Goal: Task Accomplishment & Management: Manage account settings

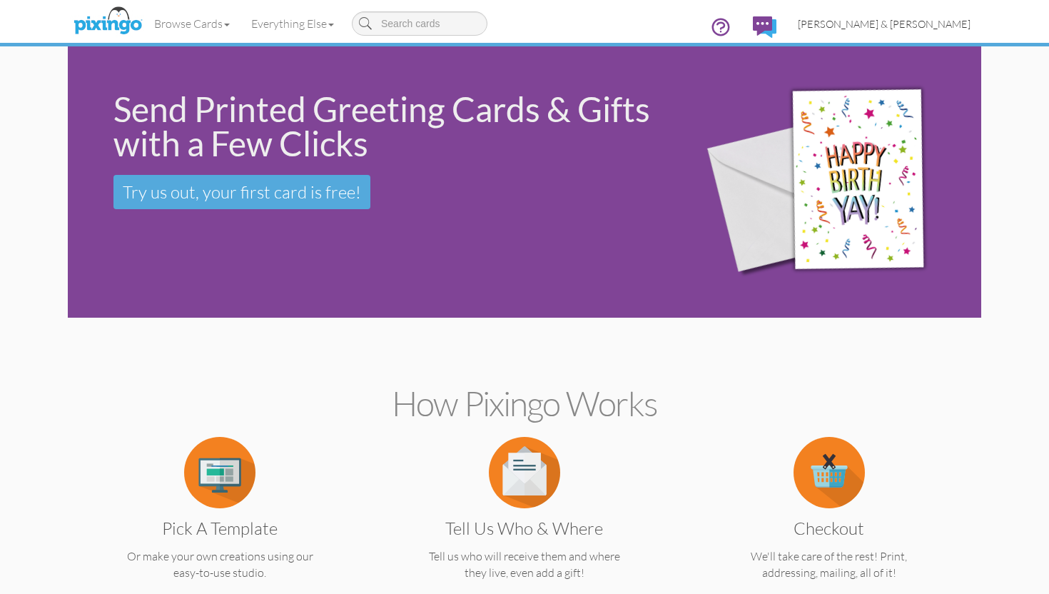
click at [886, 31] on link "[PERSON_NAME] & [PERSON_NAME]" at bounding box center [884, 24] width 194 height 36
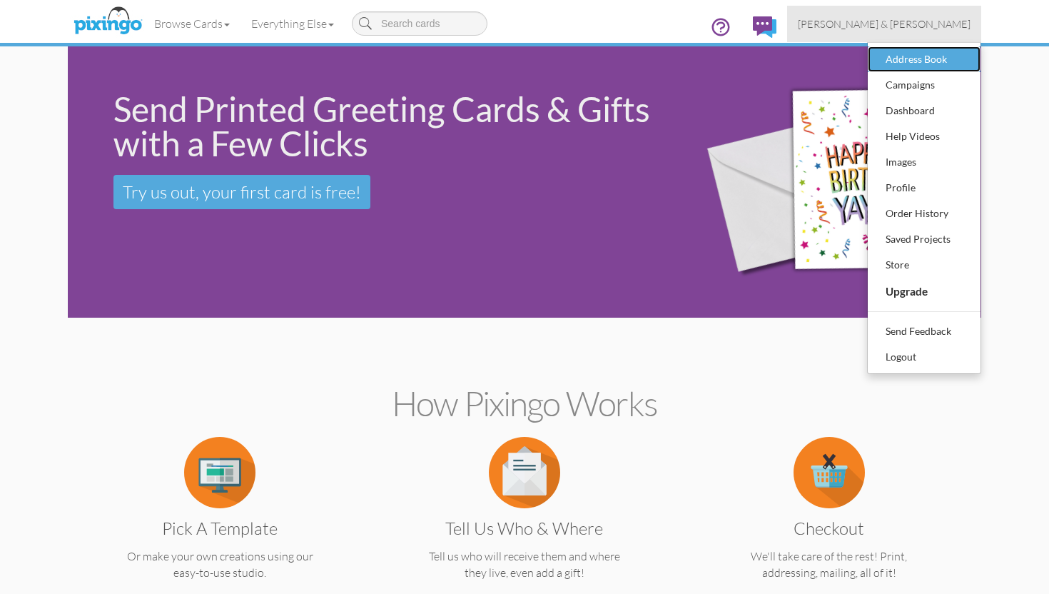
click at [898, 55] on div "Address Book" at bounding box center [924, 59] width 84 height 21
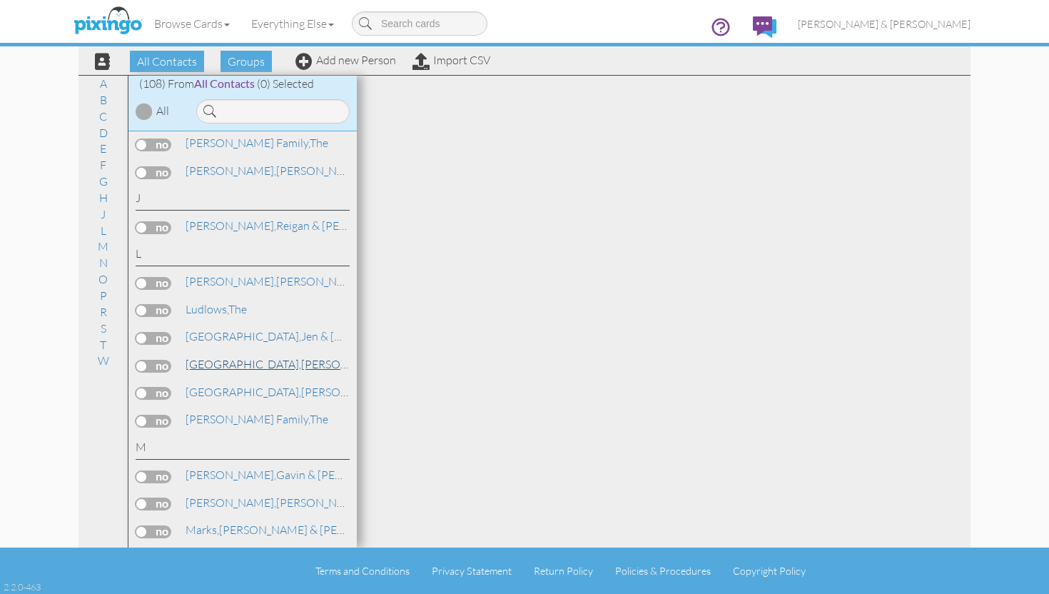
scroll to position [1768, 0]
click at [234, 386] on link "[PERSON_NAME] & [PERSON_NAME]" at bounding box center [338, 394] width 308 height 17
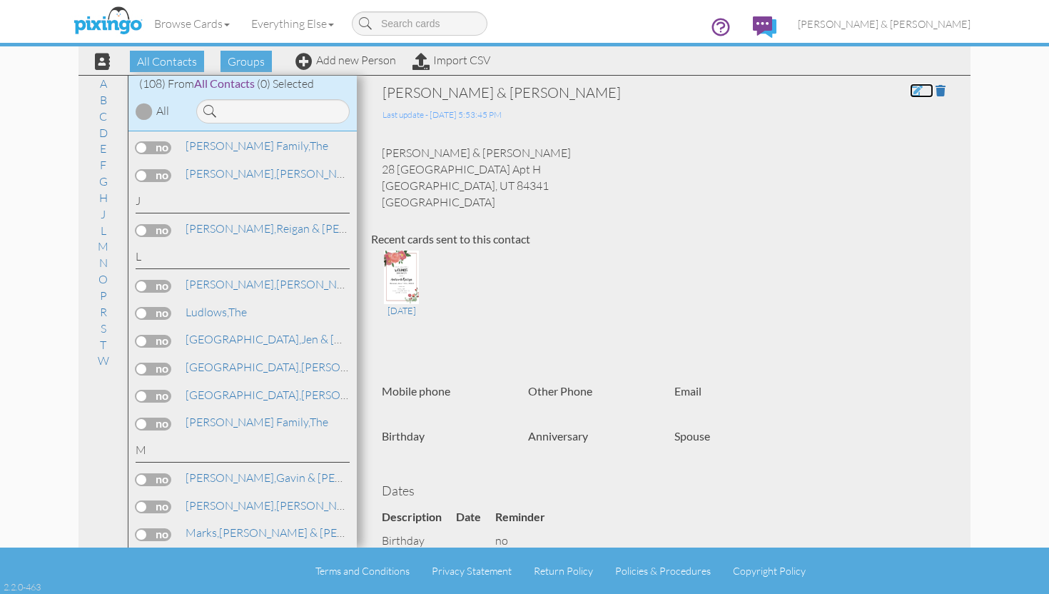
click at [913, 93] on span at bounding box center [916, 90] width 13 height 11
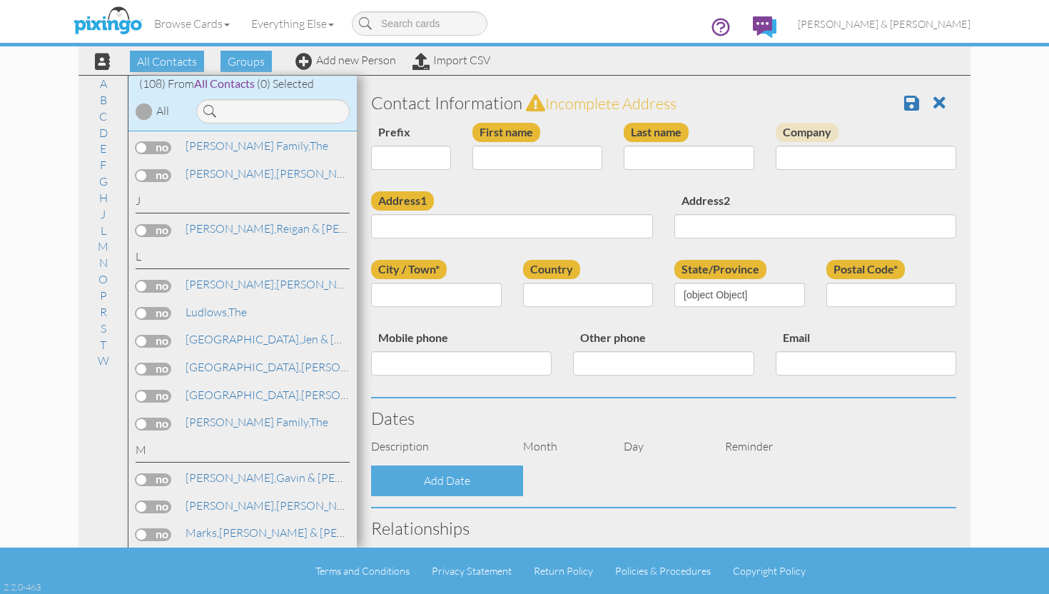
type input "[PERSON_NAME] & [PERSON_NAME]"
type input "[PERSON_NAME]"
type input "28 [GEOGRAPHIC_DATA] Apt H"
type input "[PERSON_NAME]"
type input "84341"
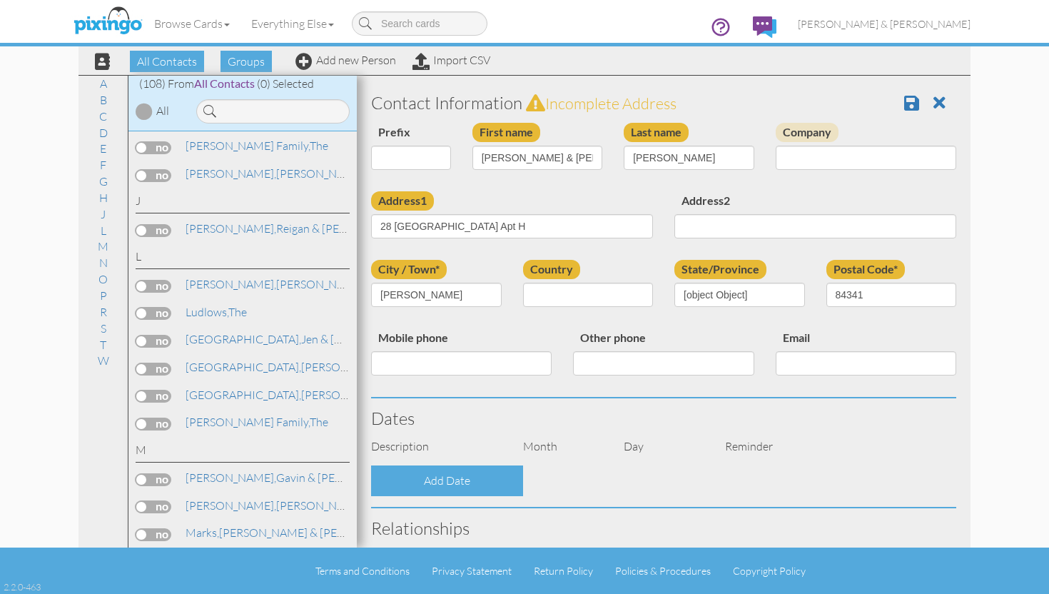
select select "object:831"
select select "object:1076"
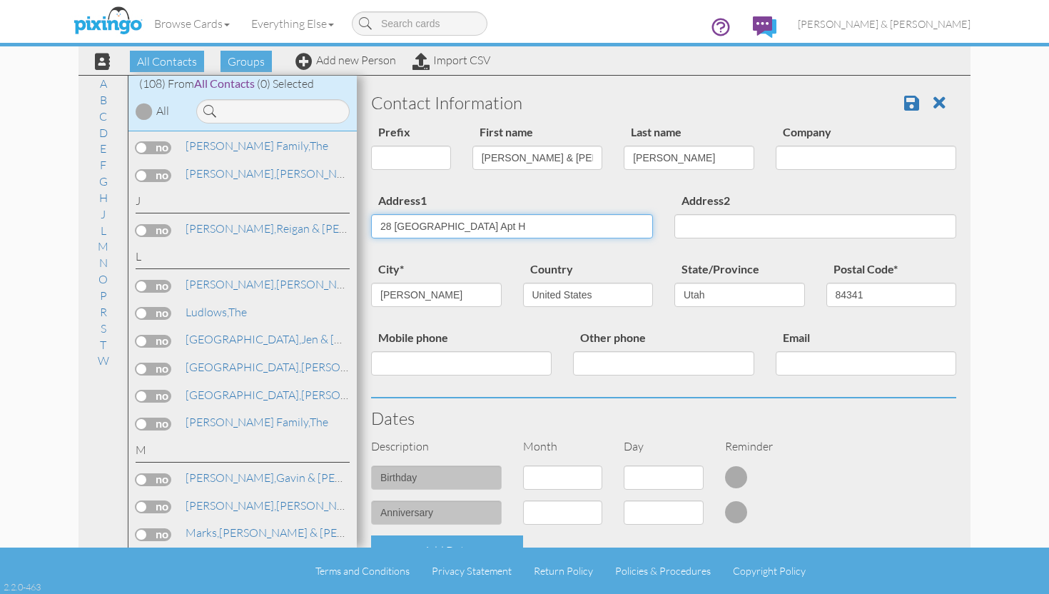
drag, startPoint x: 497, startPoint y: 230, endPoint x: 370, endPoint y: 224, distance: 127.1
click at [370, 224] on div "Address1 [STREET_ADDRESS]" at bounding box center [511, 220] width 303 height 58
type input "155 E 1000 N #10"
drag, startPoint x: 868, startPoint y: 293, endPoint x: 853, endPoint y: 293, distance: 15.0
click at [853, 293] on input "84341" at bounding box center [891, 295] width 131 height 24
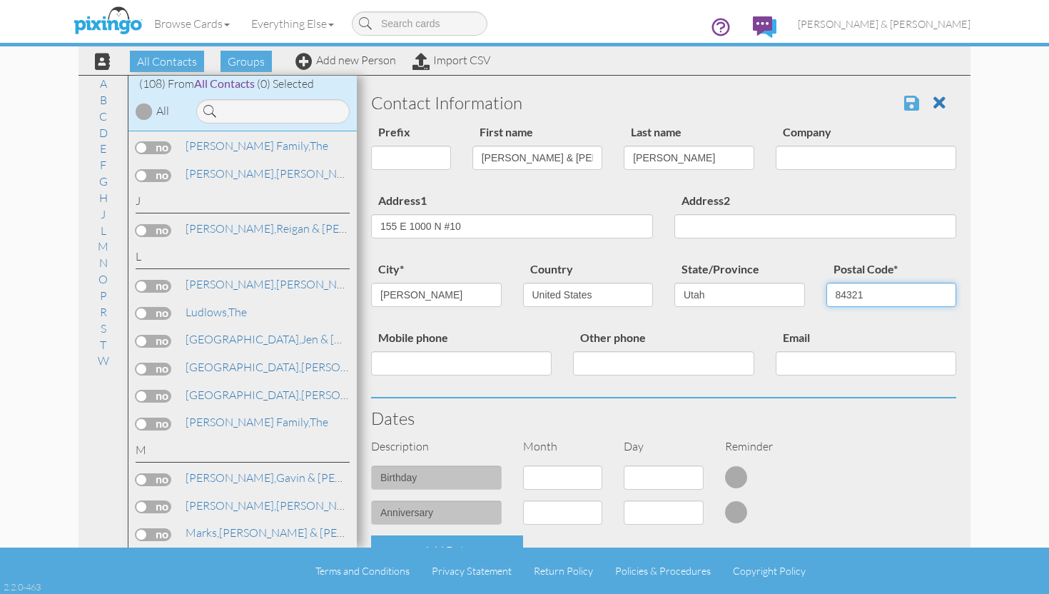
type input "84321"
click at [908, 103] on span at bounding box center [911, 102] width 15 height 17
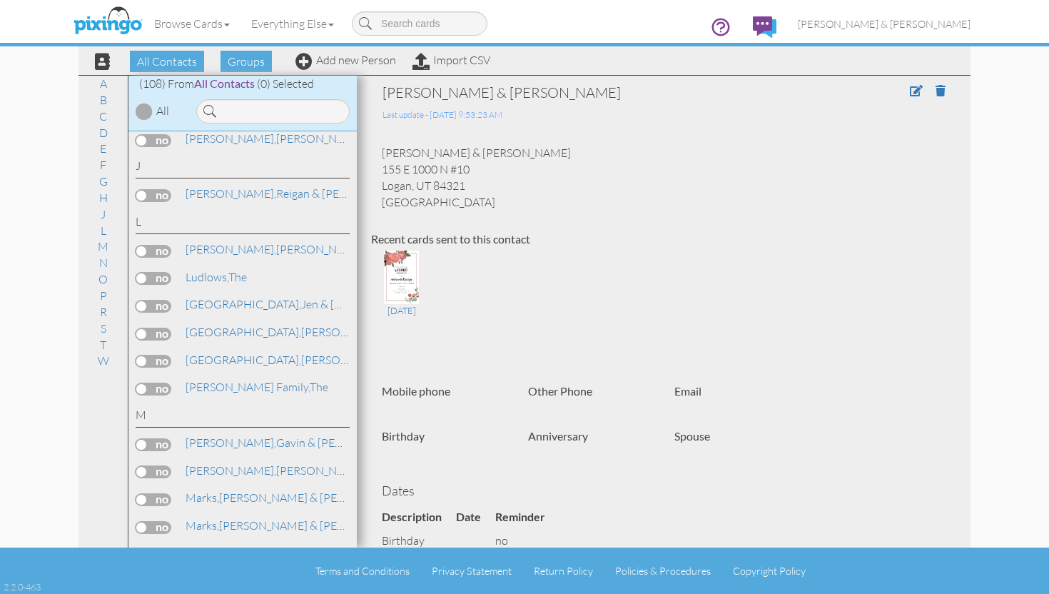
scroll to position [1731, 0]
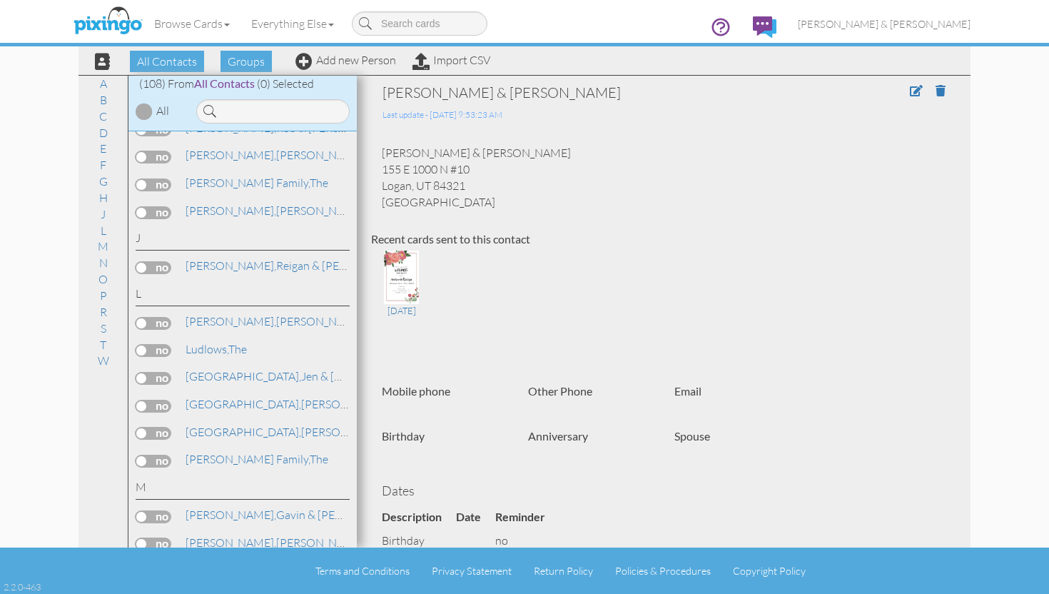
click at [142, 427] on label at bounding box center [154, 433] width 36 height 13
click at [0, 0] on input "checkbox" at bounding box center [0, 0] width 0 height 0
click at [524, 63] on span "Add to Group" at bounding box center [543, 61] width 81 height 21
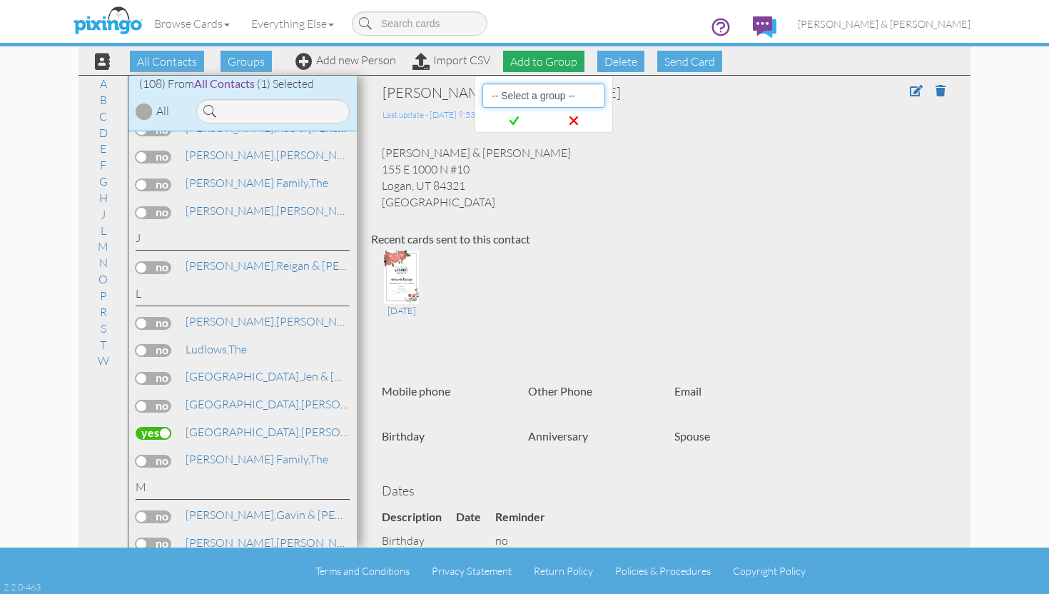
click at [524, 101] on select "-- Select a group -- Christmas 2025 List Family" at bounding box center [543, 95] width 123 height 24
select select "10898"
click at [482, 83] on select "-- Select a group -- Christmas 2025 List Family" at bounding box center [543, 95] width 123 height 24
click at [519, 118] on span at bounding box center [514, 121] width 58 height 26
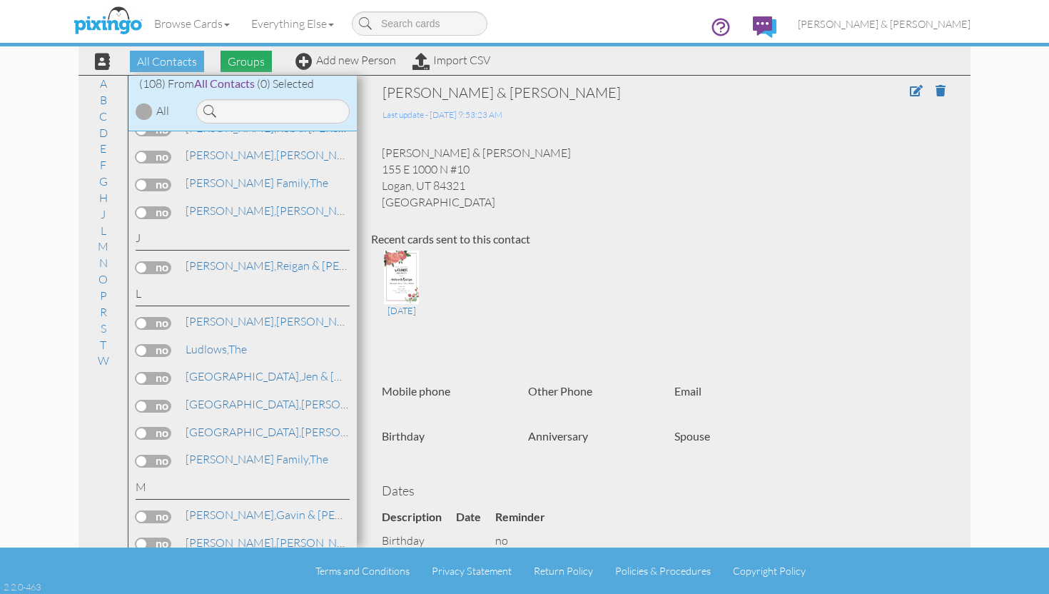
click at [240, 60] on span "Groups" at bounding box center [245, 61] width 51 height 21
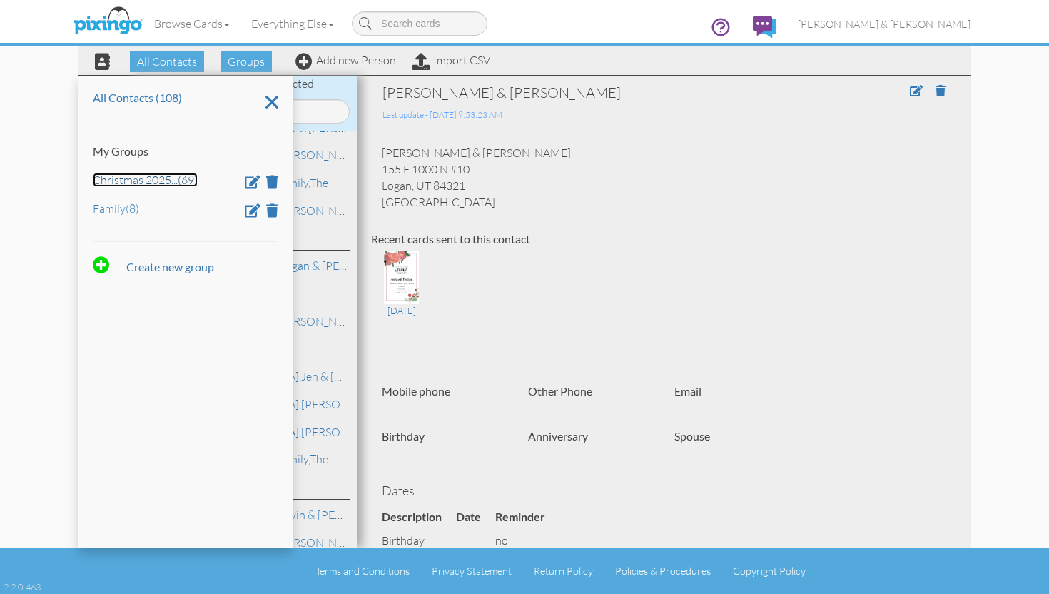
click at [156, 178] on link "Christmas 2025 ... (69)" at bounding box center [145, 180] width 105 height 14
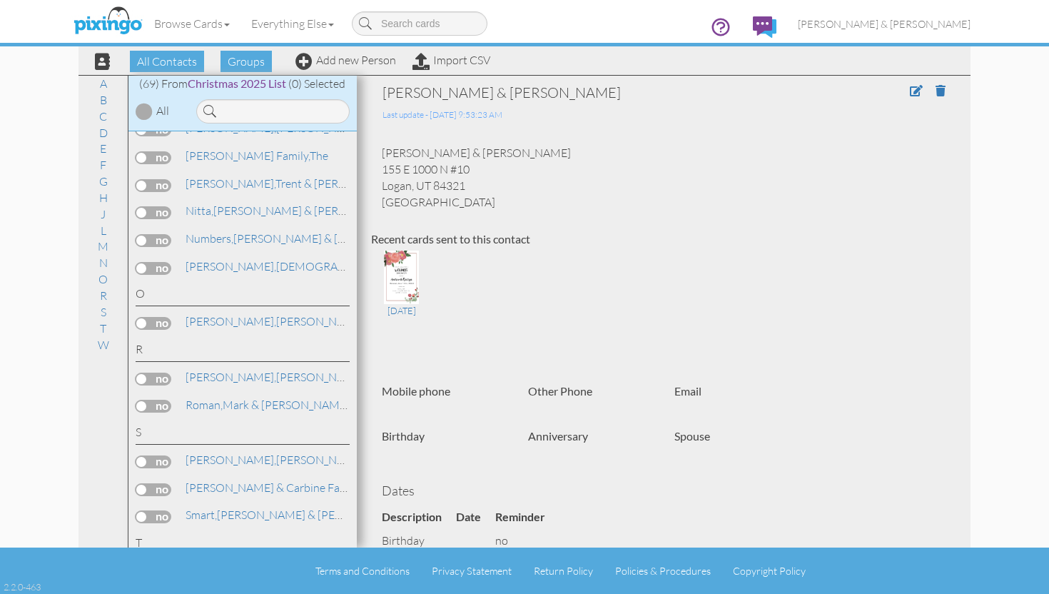
scroll to position [1131, 0]
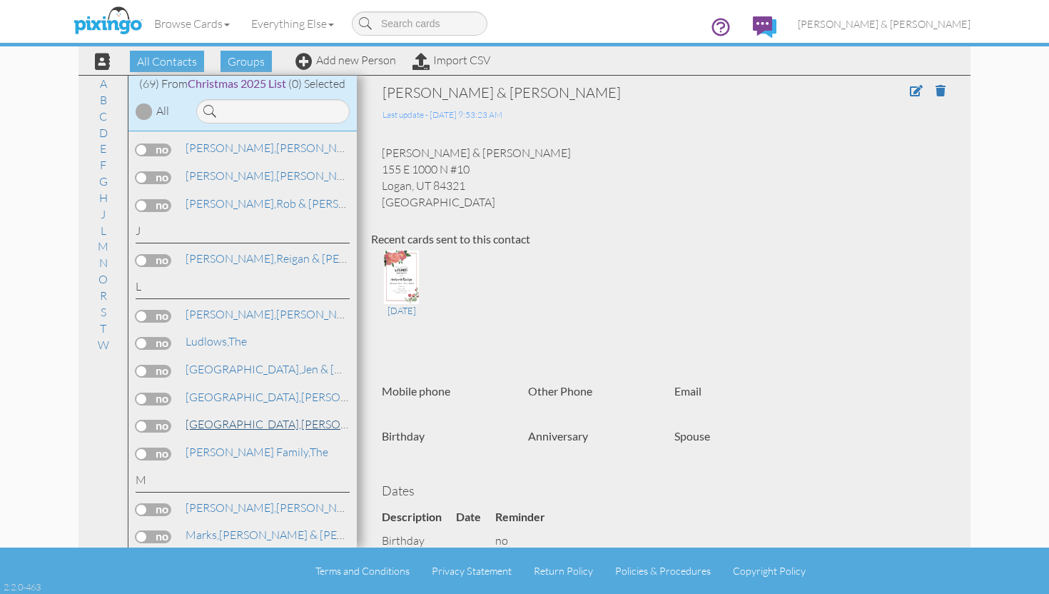
click at [219, 415] on link "[PERSON_NAME] & [PERSON_NAME]" at bounding box center [338, 423] width 308 height 17
